Goal: Transaction & Acquisition: Purchase product/service

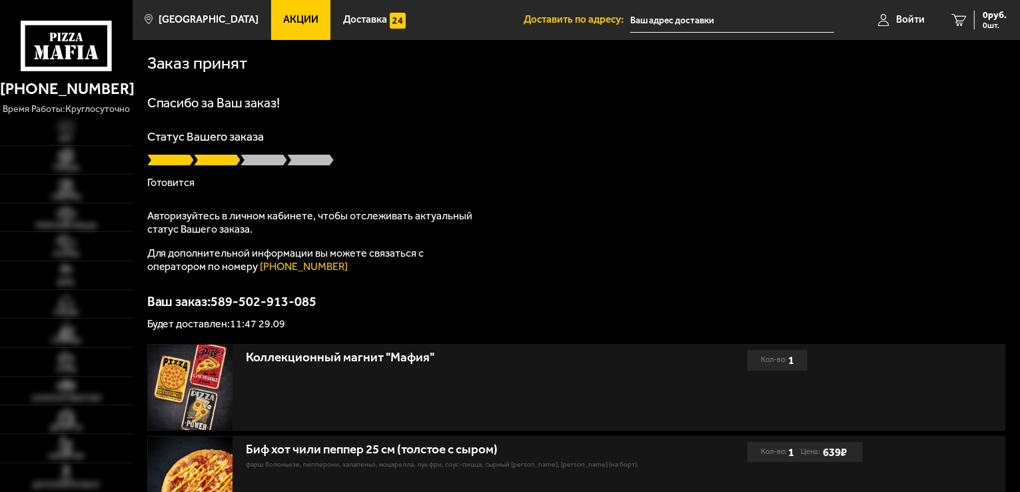
type input "[STREET_ADDRESS]"
click at [911, 21] on span "Войти" at bounding box center [910, 20] width 29 height 10
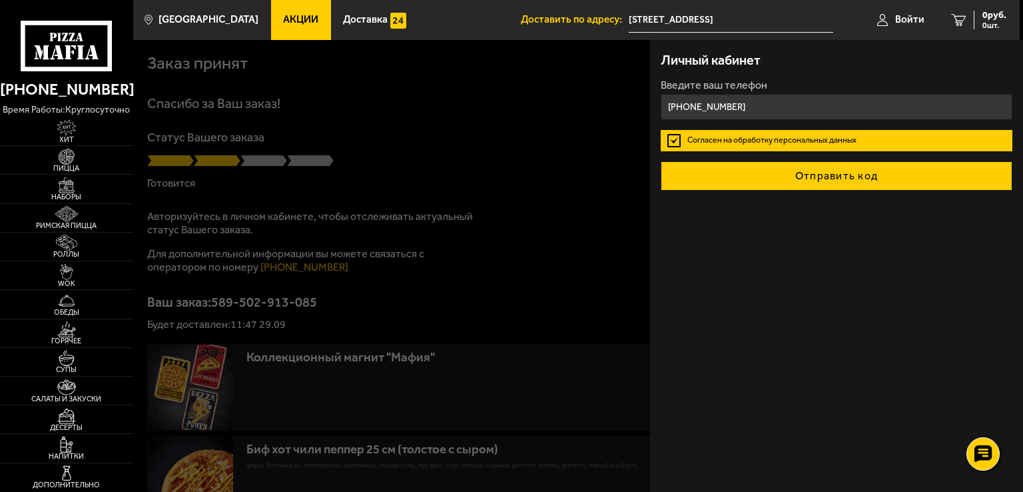
type input "+7 (911) 160-27-67"
click at [849, 174] on button "Отправить код" at bounding box center [837, 175] width 352 height 29
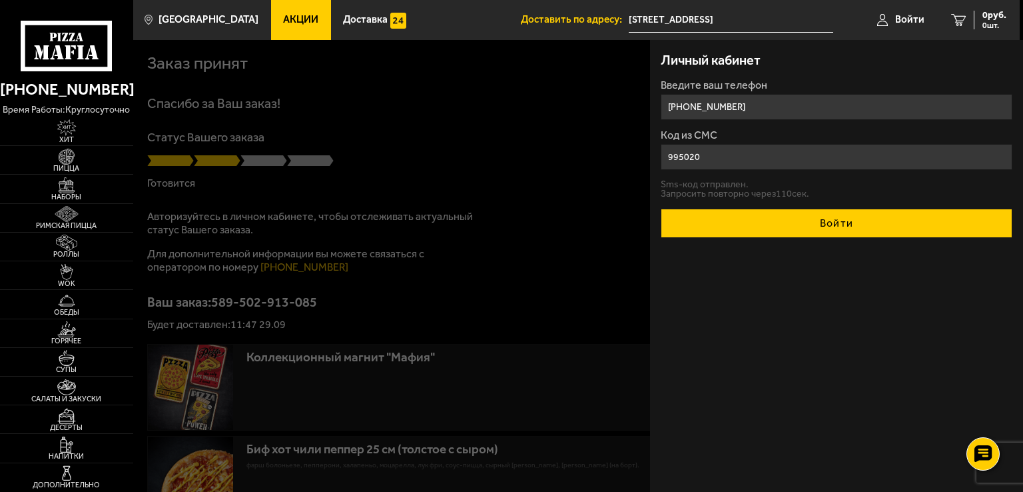
type input "995020"
click at [855, 223] on button "Войти" at bounding box center [837, 222] width 352 height 29
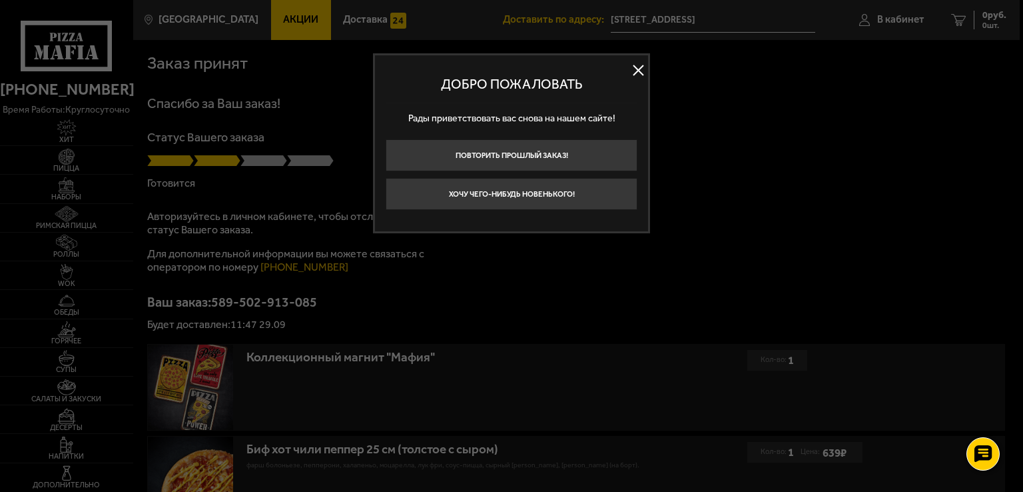
click at [601, 93] on div "Добро пожаловать" at bounding box center [512, 84] width 252 height 37
drag, startPoint x: 618, startPoint y: 123, endPoint x: 656, endPoint y: 83, distance: 55.1
click at [621, 119] on p "Рады приветствовать вас снова на нашем сайте!" at bounding box center [512, 118] width 252 height 31
click at [637, 68] on button at bounding box center [638, 71] width 20 height 20
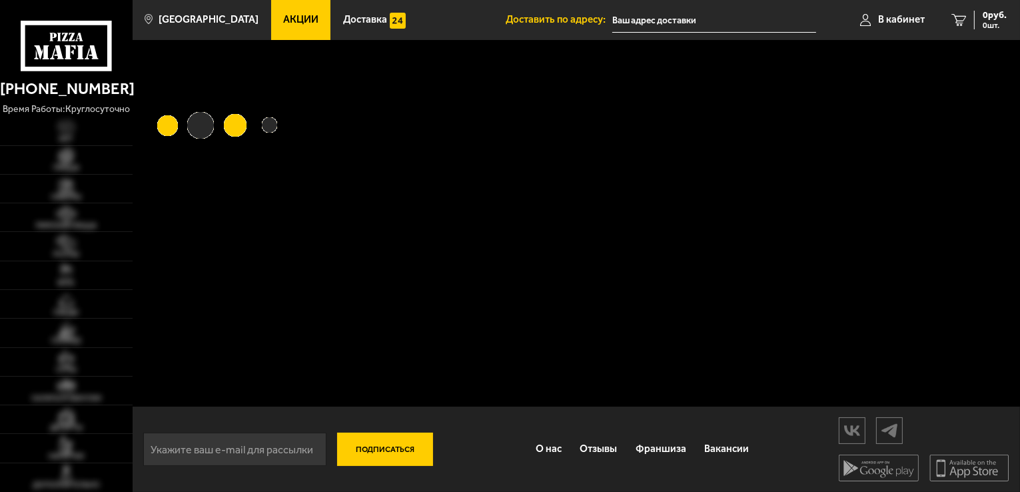
type input "Новочеркасский проспект, 33к2"
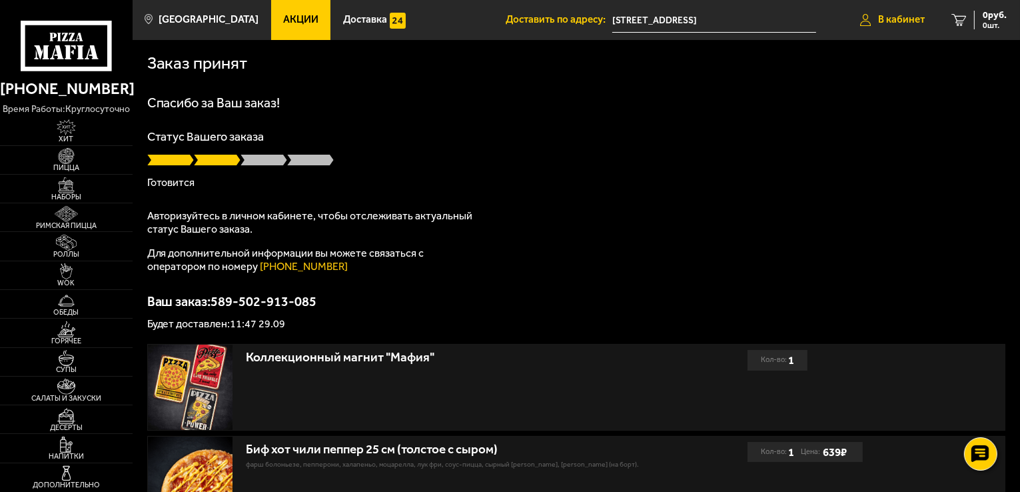
click at [909, 21] on span "В кабинет" at bounding box center [901, 20] width 47 height 10
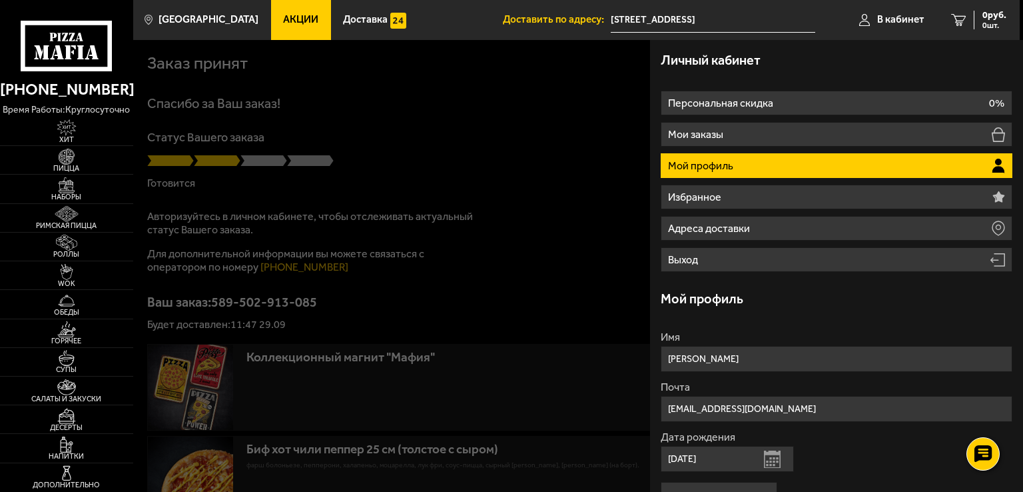
click at [697, 161] on p "Мой профиль" at bounding box center [702, 166] width 68 height 11
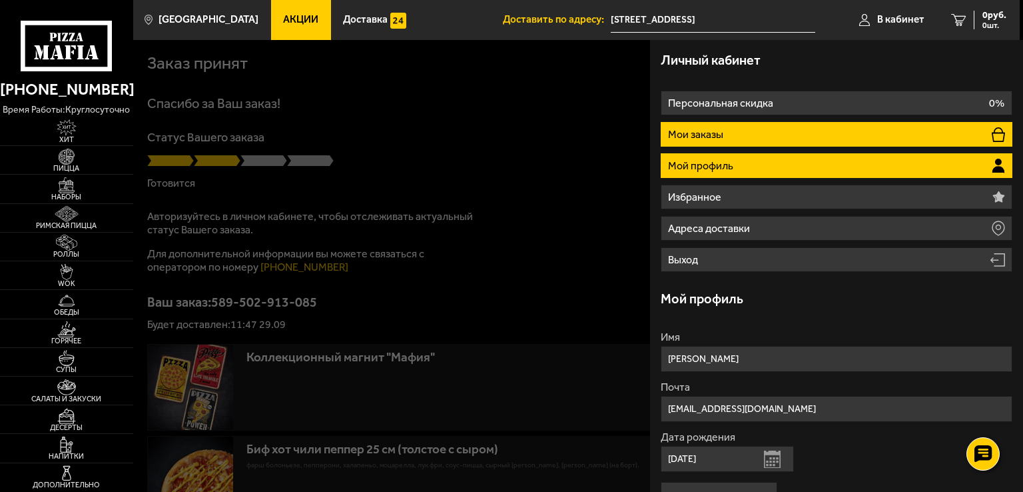
click at [707, 139] on p "Мои заказы" at bounding box center [697, 134] width 58 height 11
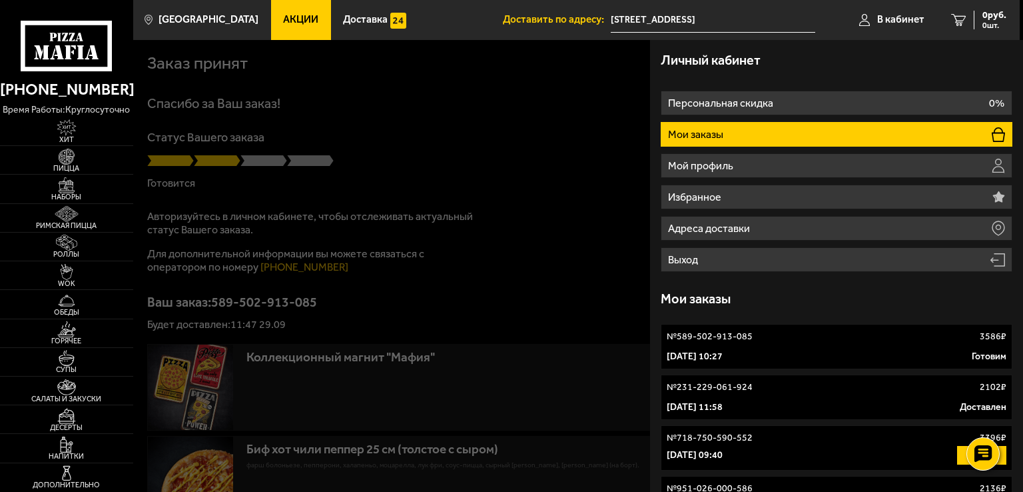
click at [529, 109] on div at bounding box center [644, 286] width 1023 height 492
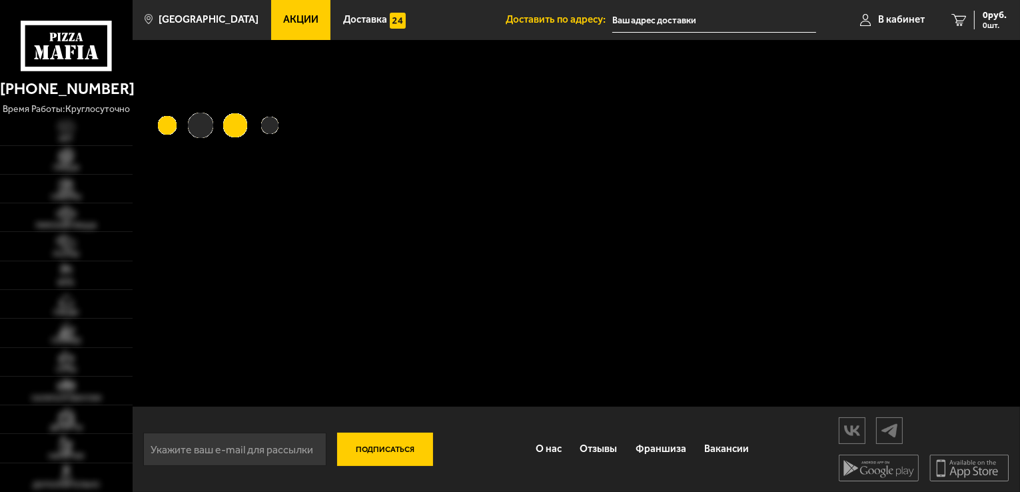
type input "[STREET_ADDRESS]"
type input "Новочеркасский проспект, 33к2"
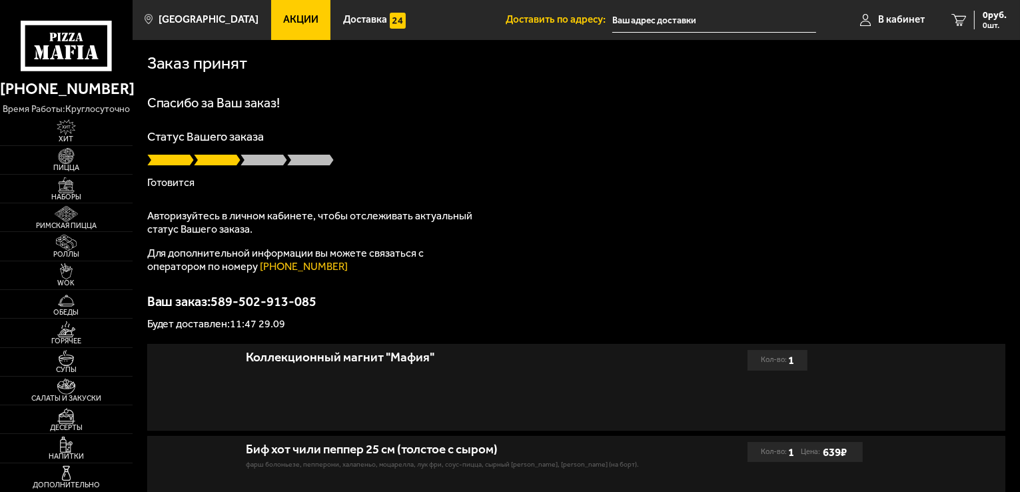
type input "[STREET_ADDRESS]"
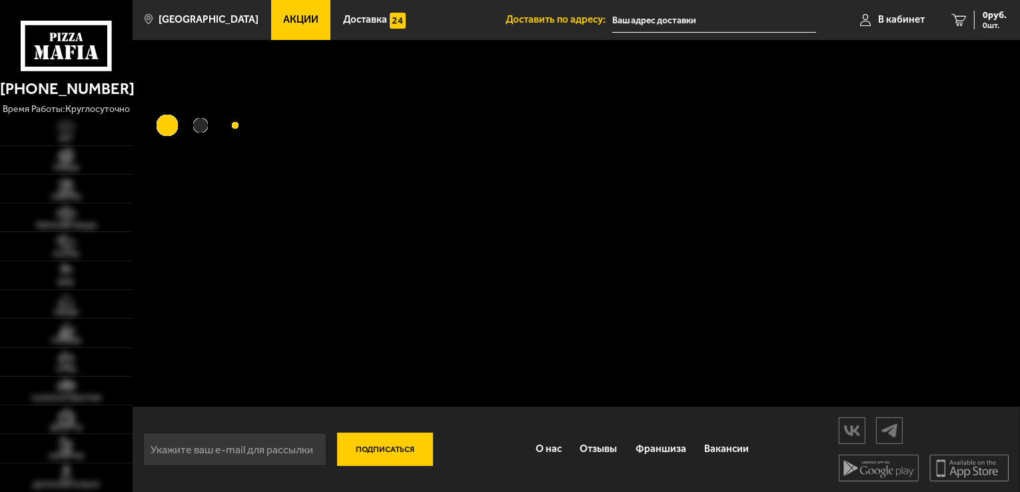
type input "[STREET_ADDRESS]"
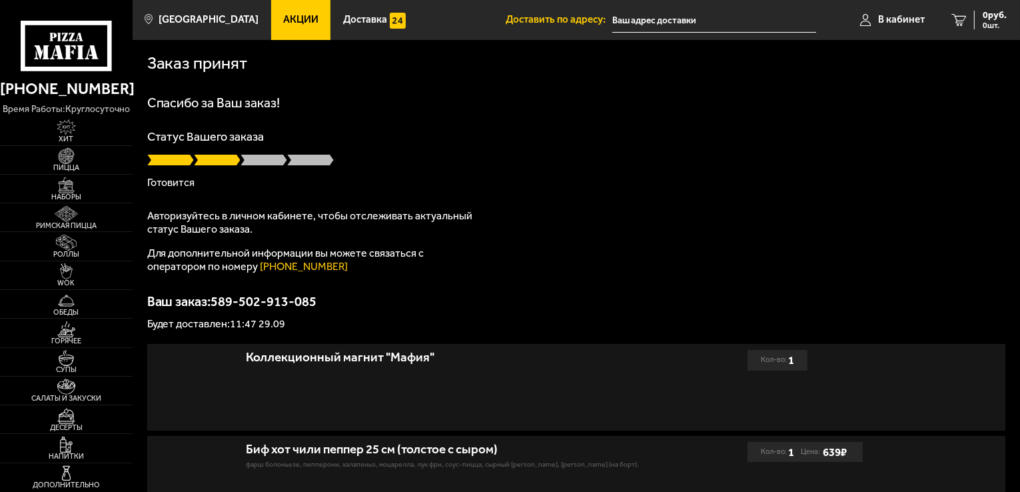
type input "[STREET_ADDRESS]"
